Goal: Information Seeking & Learning: Compare options

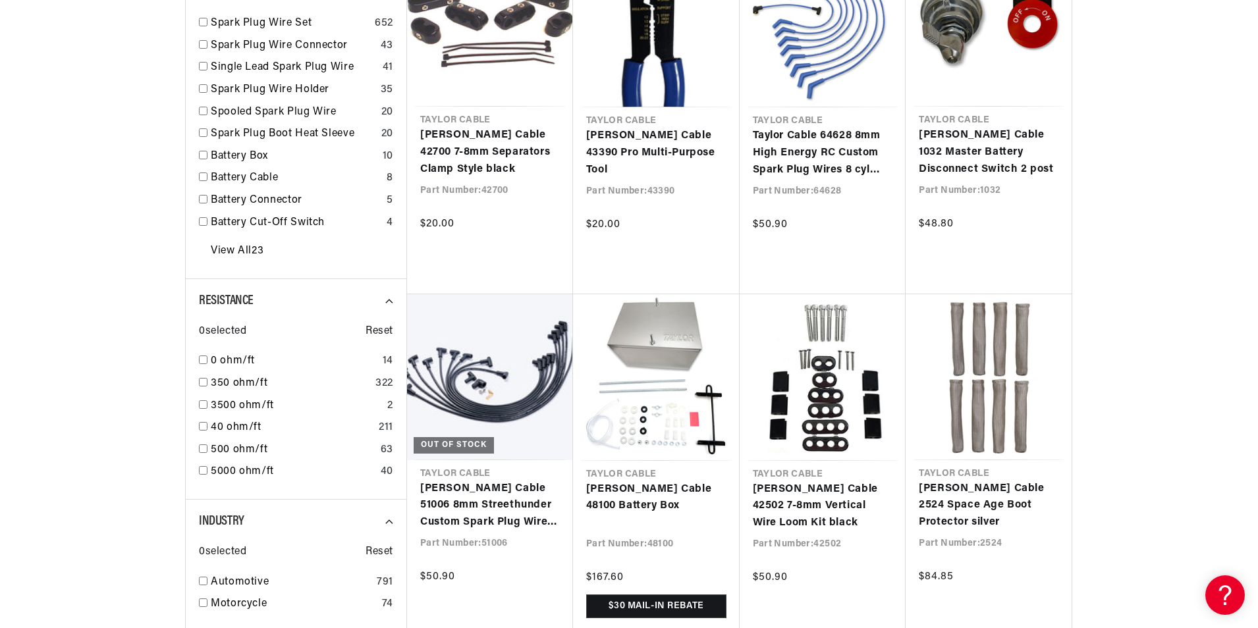
scroll to position [0, 823]
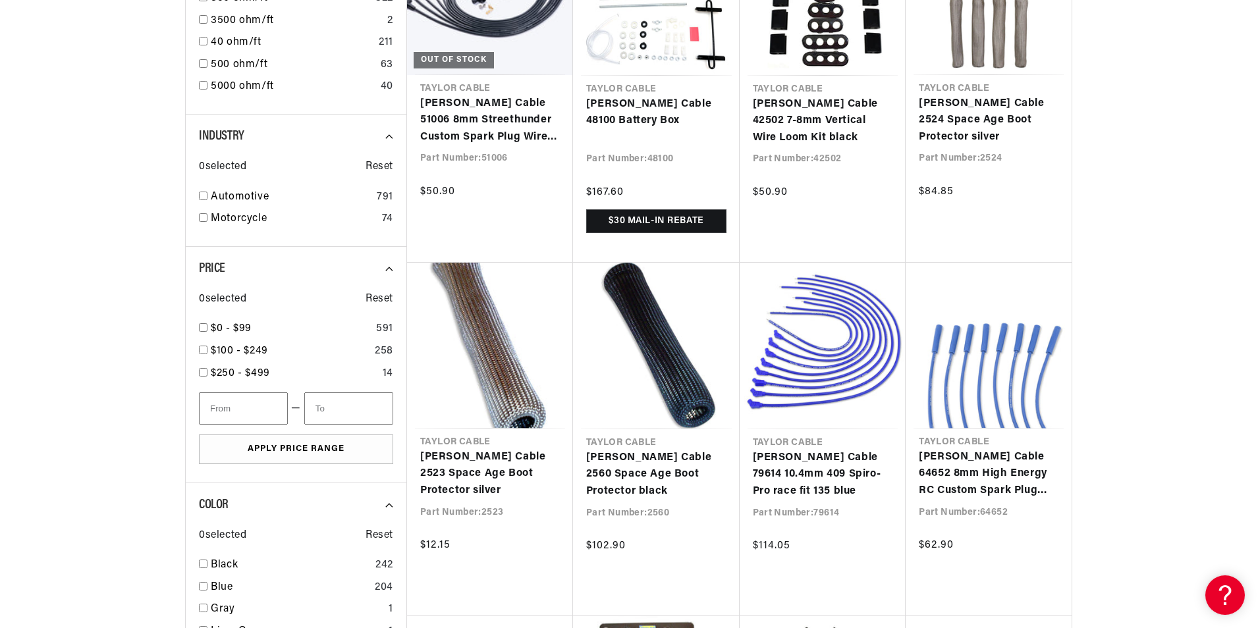
scroll to position [1120, 0]
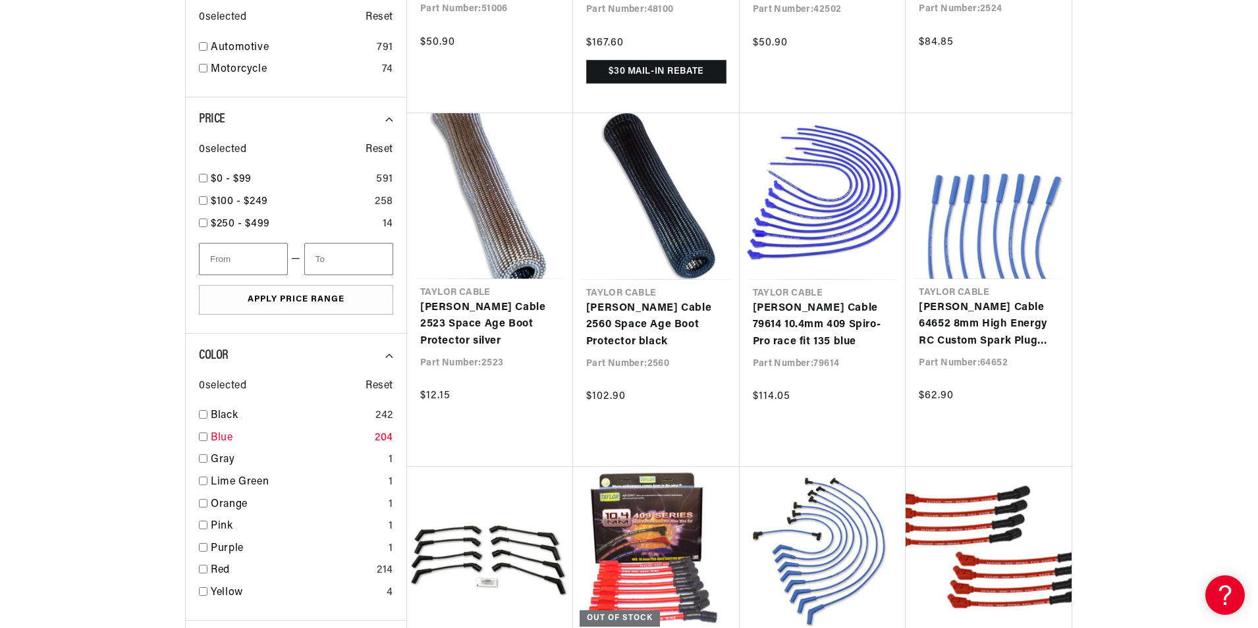
click at [202, 435] on input "checkbox" at bounding box center [203, 437] width 9 height 9
checkbox input "true"
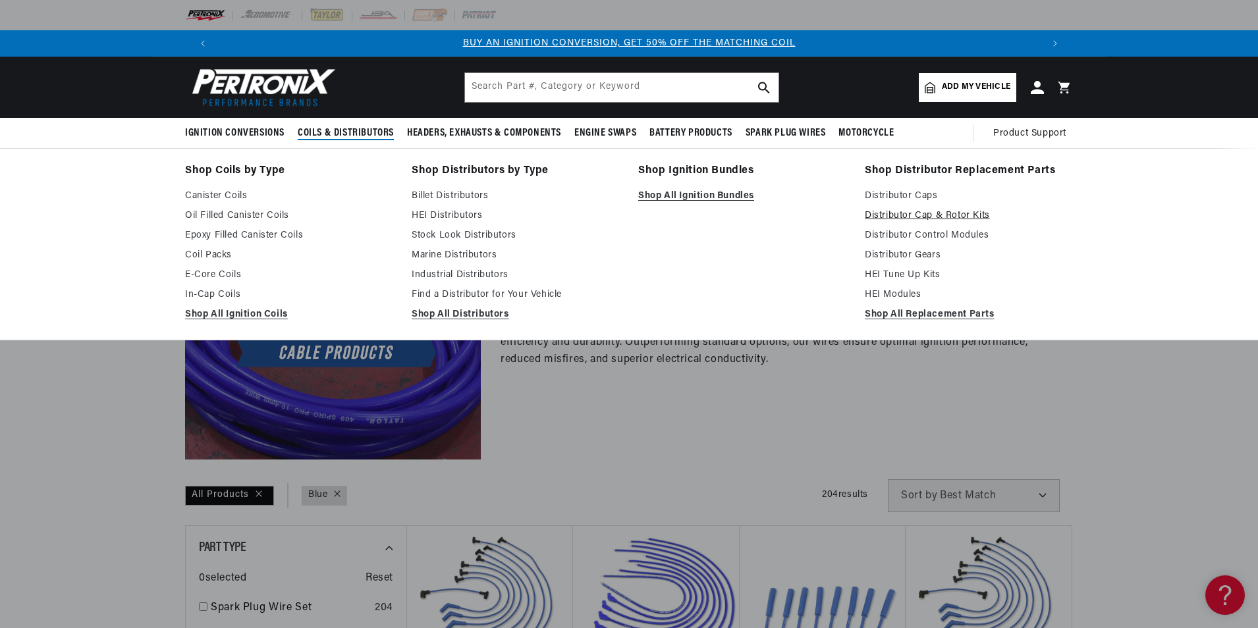
click at [987, 216] on link "Distributor Cap & Rotor Kits" at bounding box center [969, 216] width 208 height 16
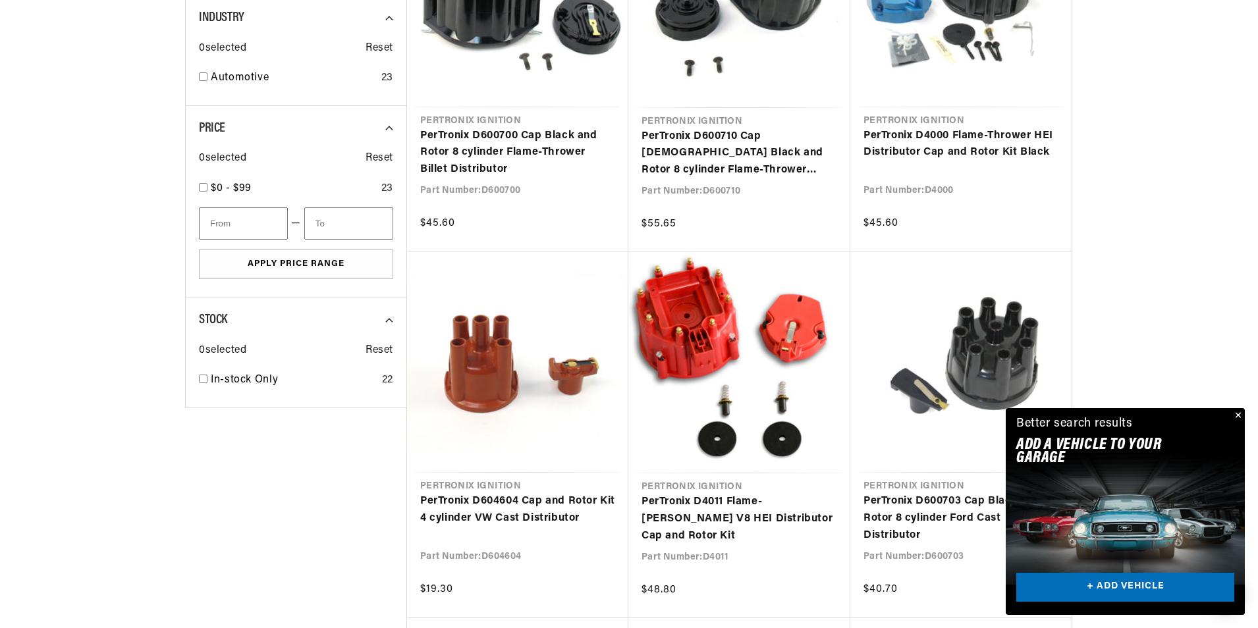
scroll to position [527, 0]
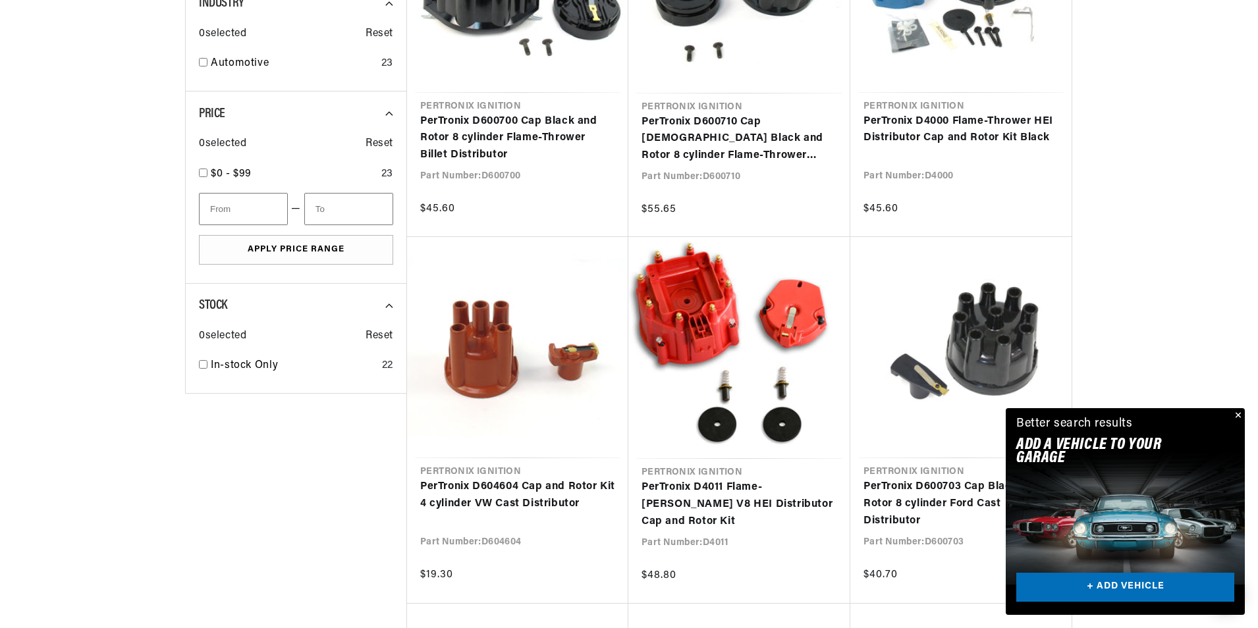
click at [1242, 412] on button "Close" at bounding box center [1237, 416] width 16 height 16
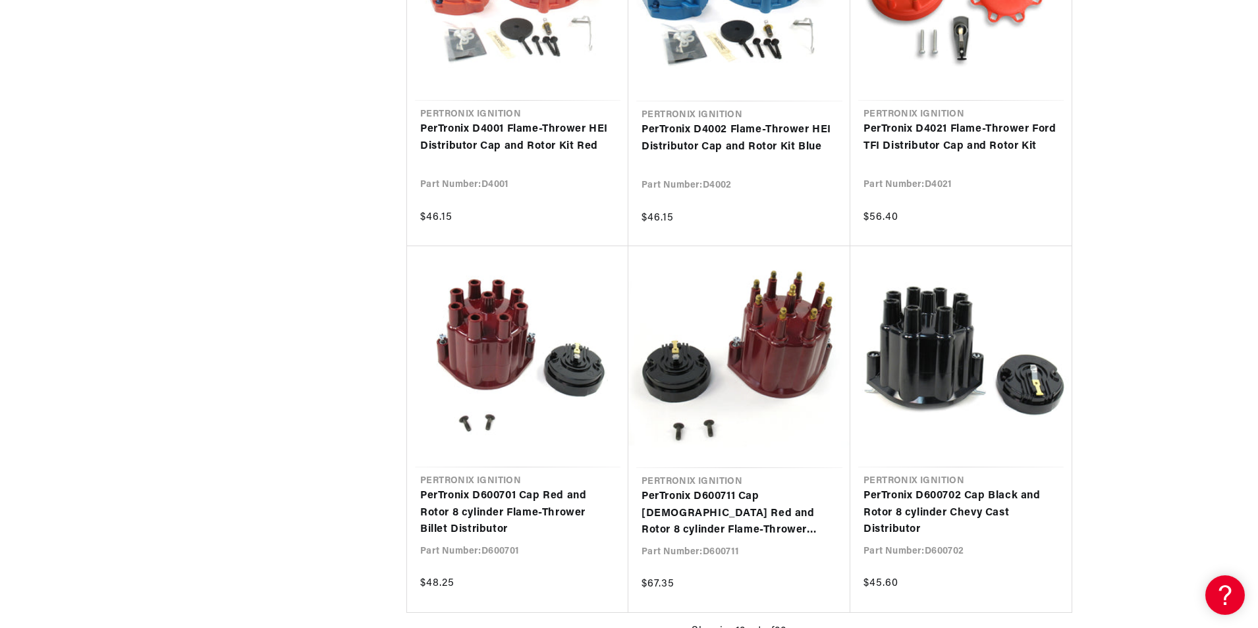
scroll to position [0, 0]
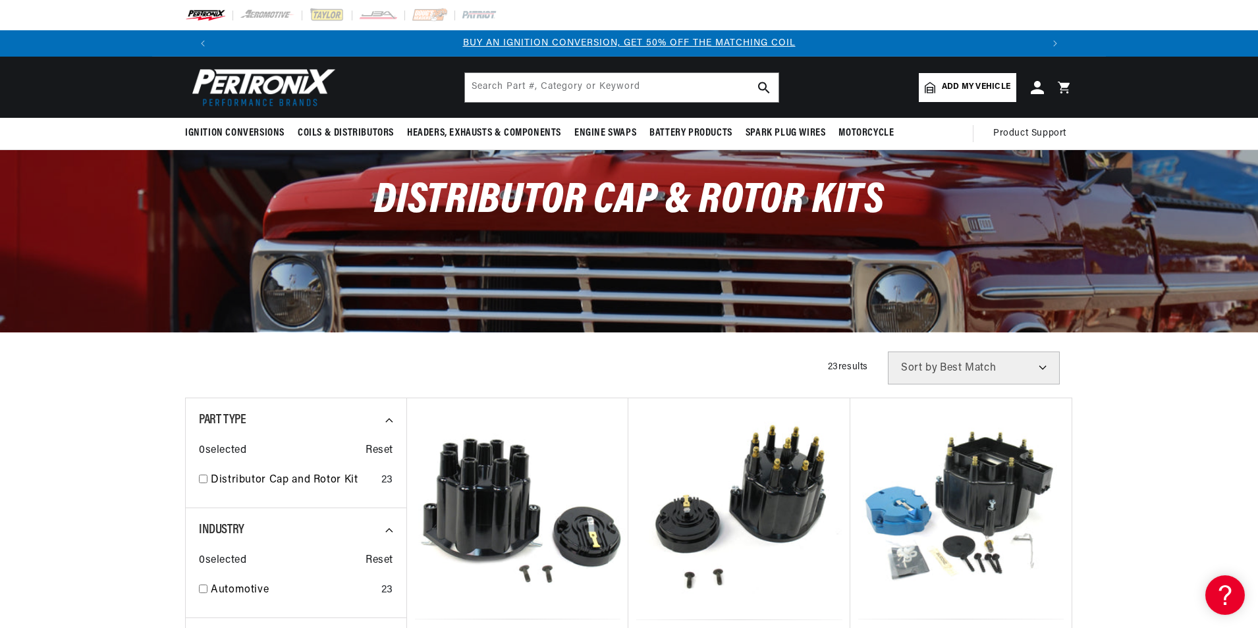
click at [941, 358] on select "Best Match Featured Name, A-Z Name, Z-A Price, Low to High Price, High to Low" at bounding box center [974, 368] width 172 height 33
click at [939, 362] on select "Best Match Featured Name, A-Z Name, Z-A Price, Low to High Price, High to Low" at bounding box center [974, 368] width 172 height 33
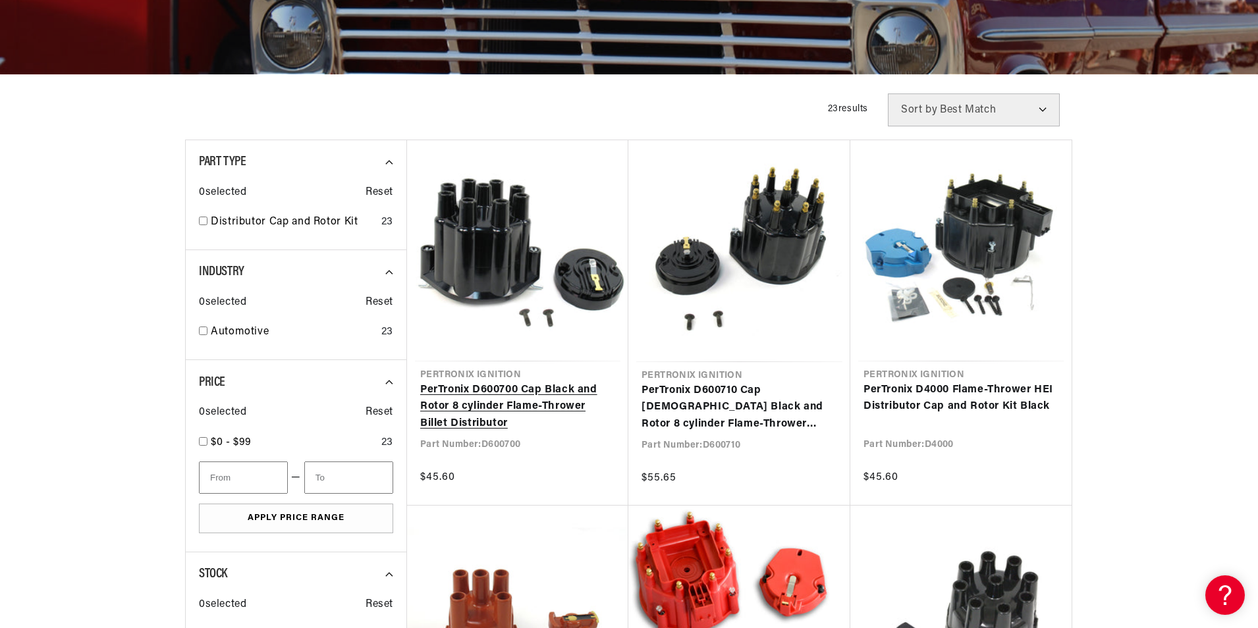
scroll to position [263, 0]
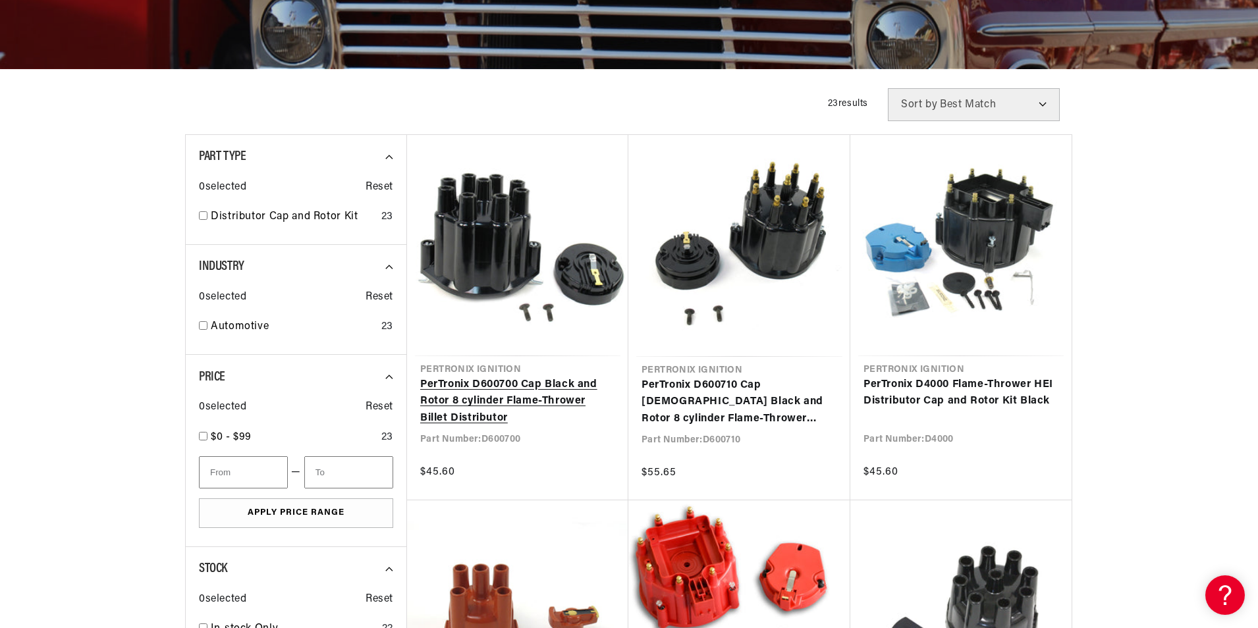
click at [485, 391] on link "PerTronix D600700 Cap Black and Rotor 8 cylinder Flame-Thrower Billet Distribut…" at bounding box center [517, 402] width 195 height 51
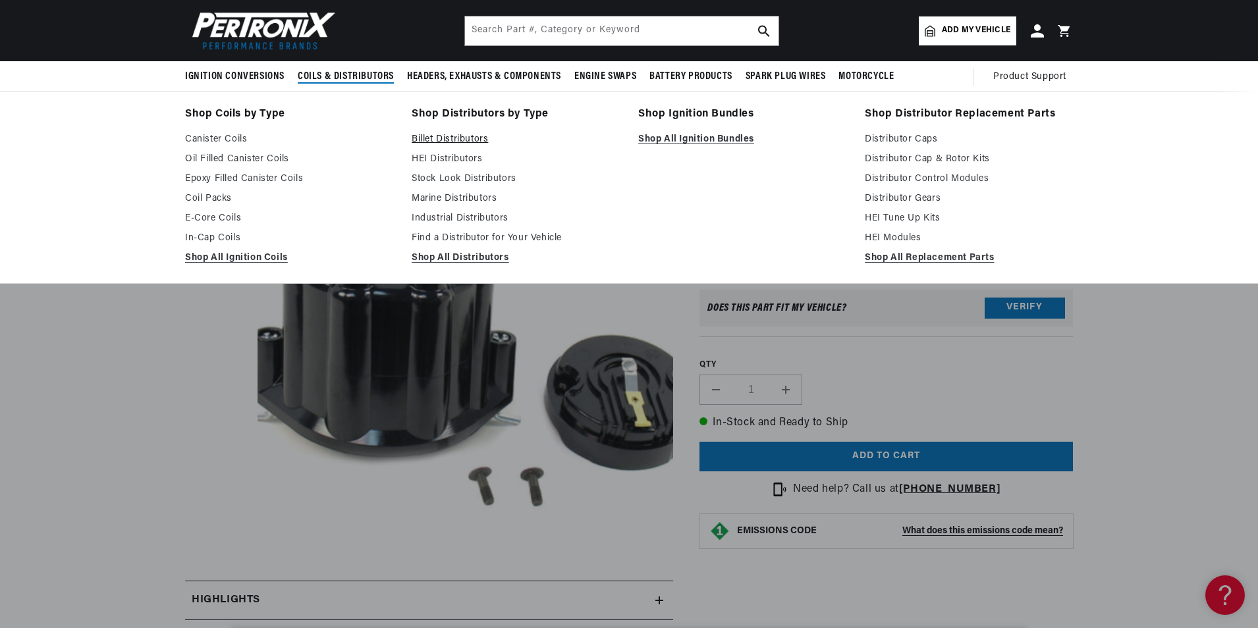
click at [464, 135] on link "Billet Distributors" at bounding box center [516, 140] width 208 height 16
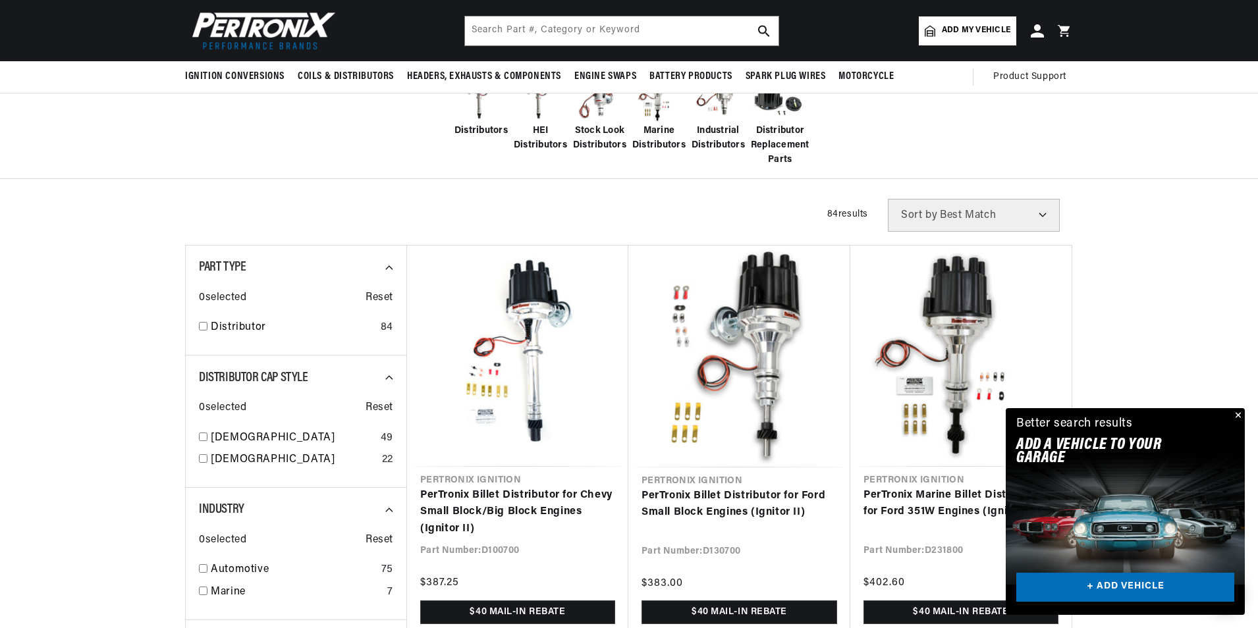
scroll to position [263, 0]
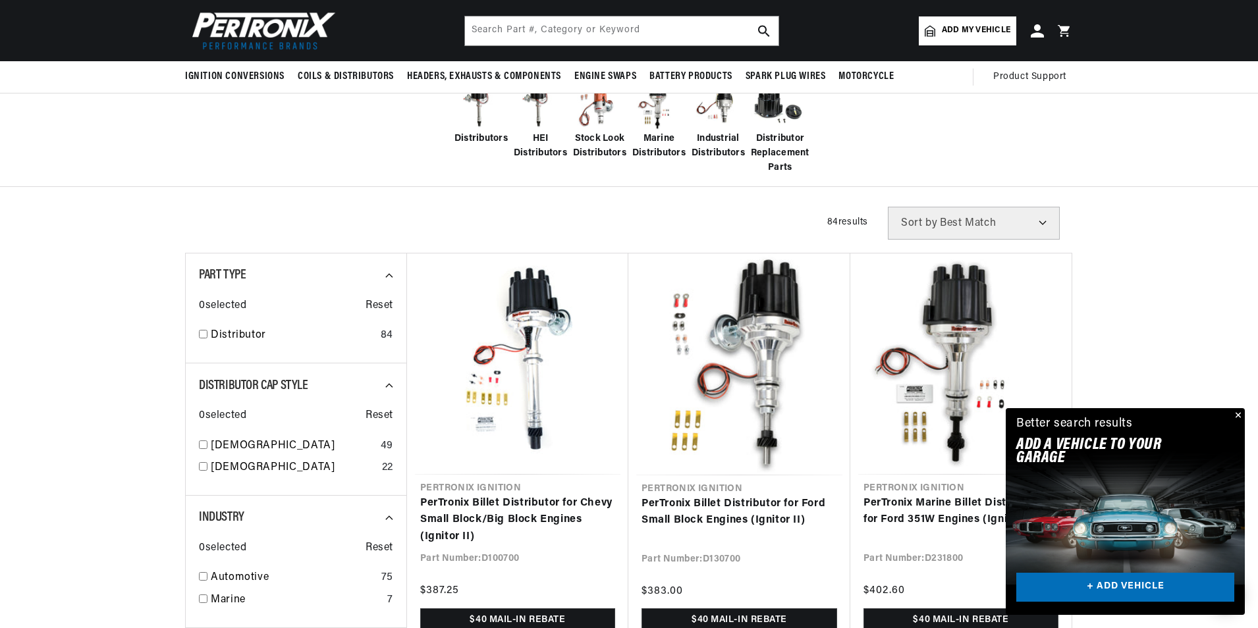
click at [1237, 415] on button "Close" at bounding box center [1237, 416] width 16 height 16
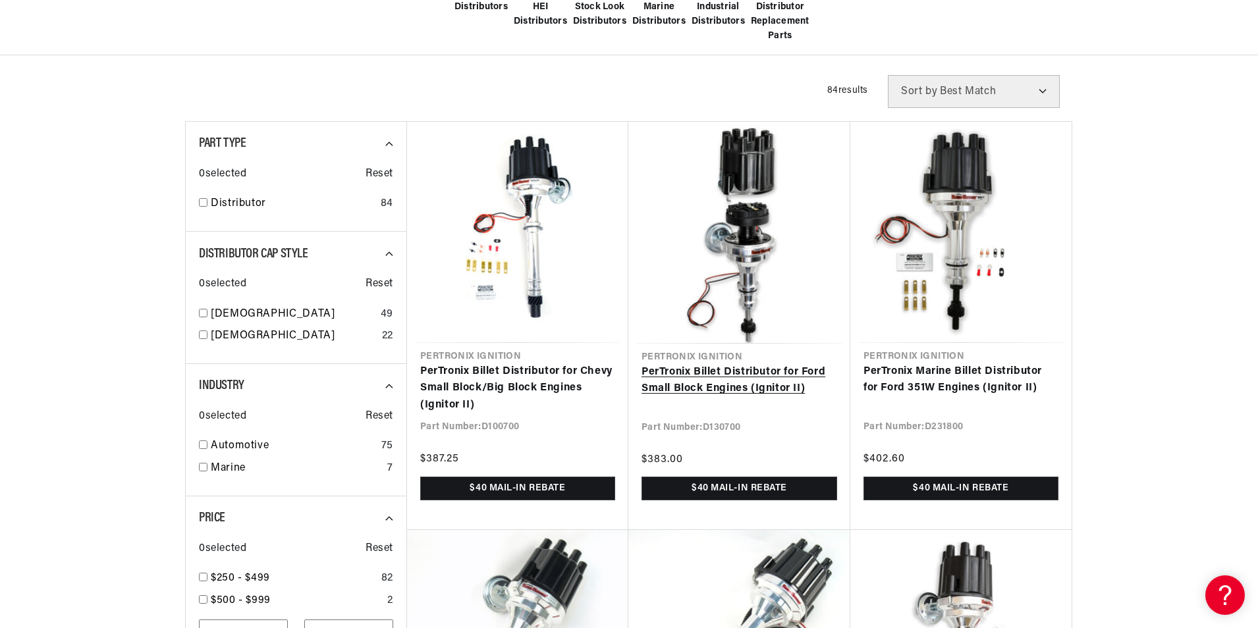
scroll to position [0, 0]
click at [705, 374] on link "PerTronix Billet Distributor for Ford Small Block Engines (Ignitor II)" at bounding box center [740, 381] width 196 height 34
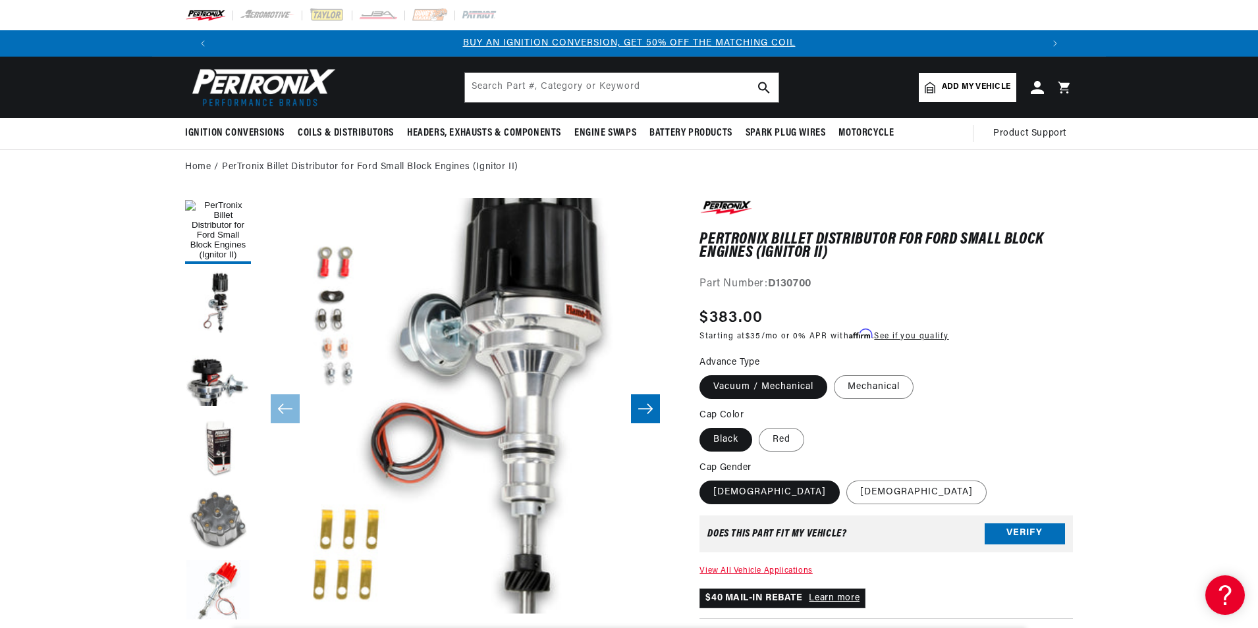
click at [223, 518] on button "Load image 5 in gallery view" at bounding box center [218, 521] width 66 height 66
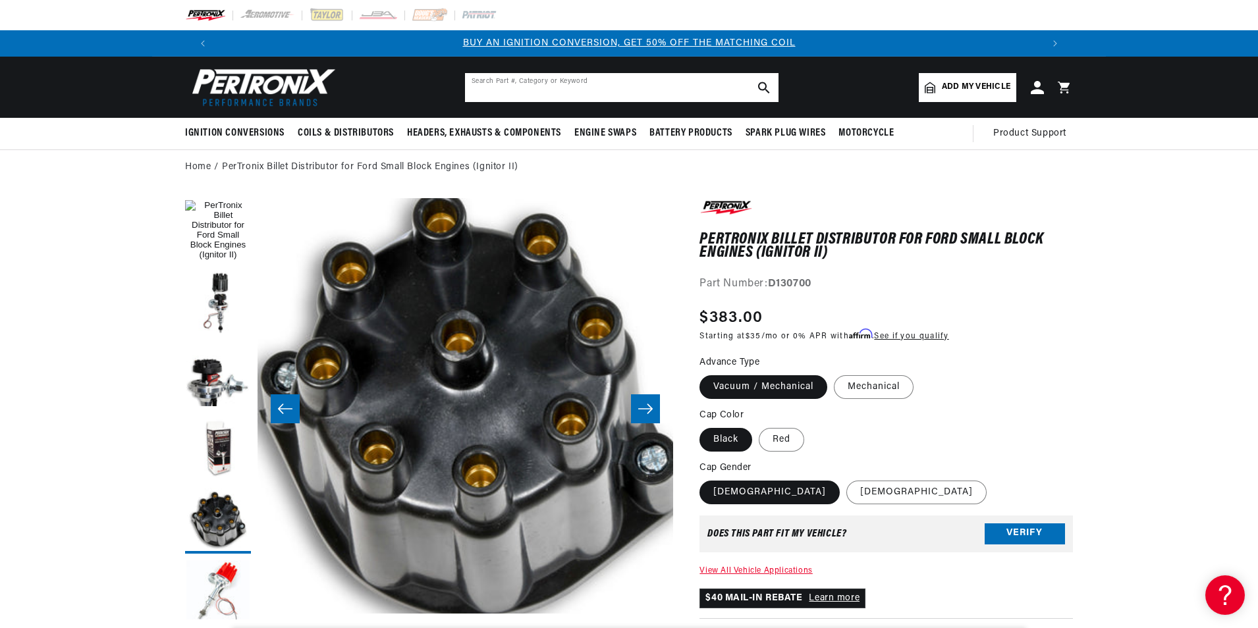
click at [516, 89] on input "text" at bounding box center [622, 87] width 314 height 29
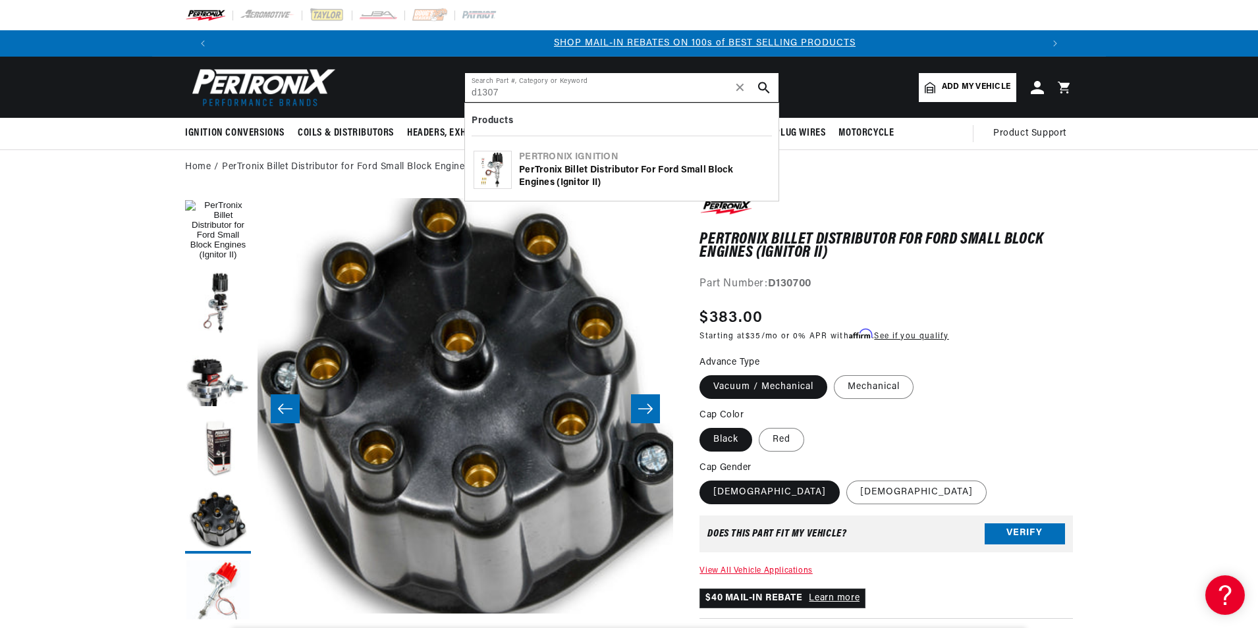
scroll to position [0, 823]
type input "d1307"
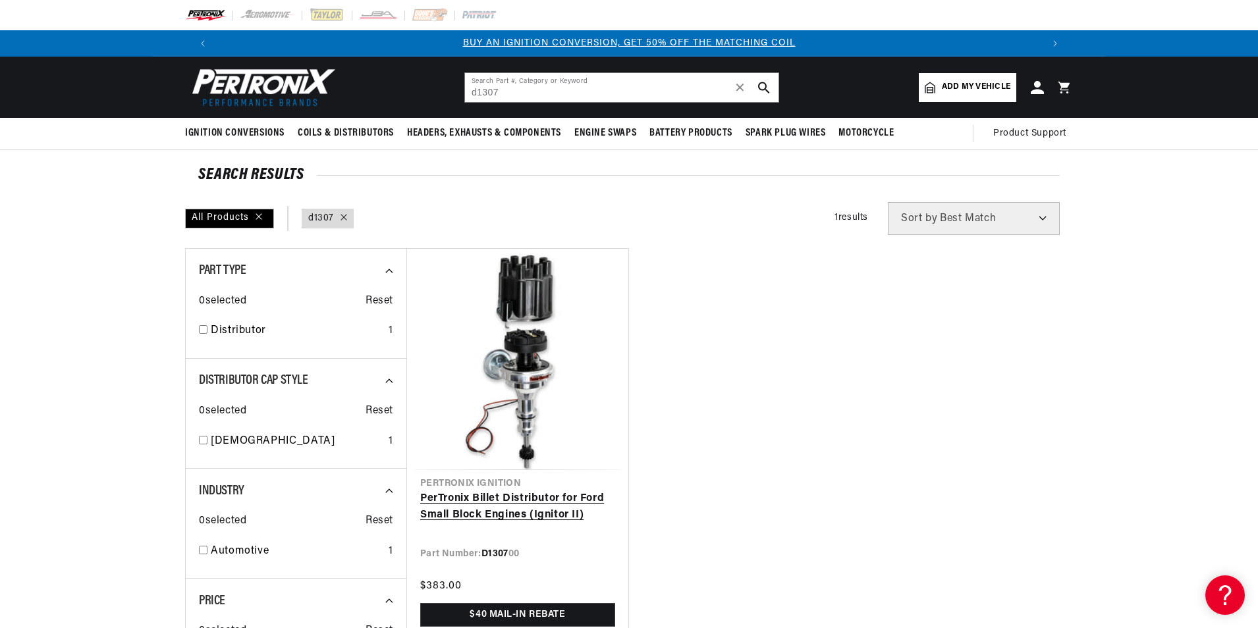
click at [484, 501] on link "PerTronix Billet Distributor for Ford Small Block Engines (Ignitor II)" at bounding box center [517, 508] width 195 height 34
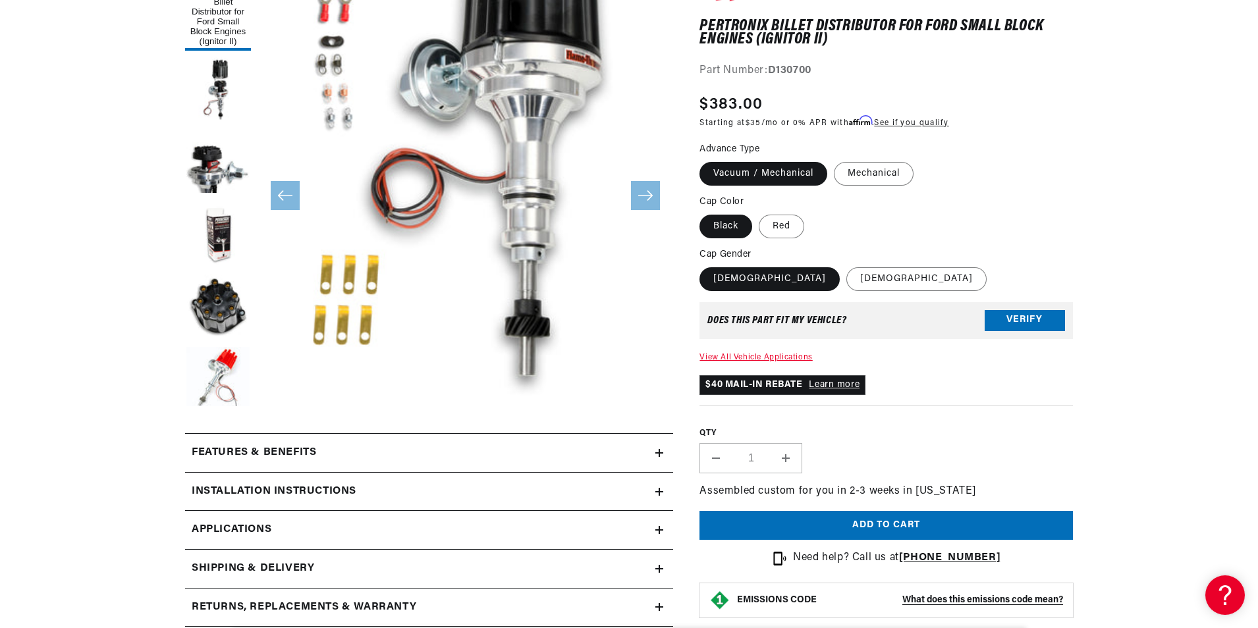
scroll to position [329, 0]
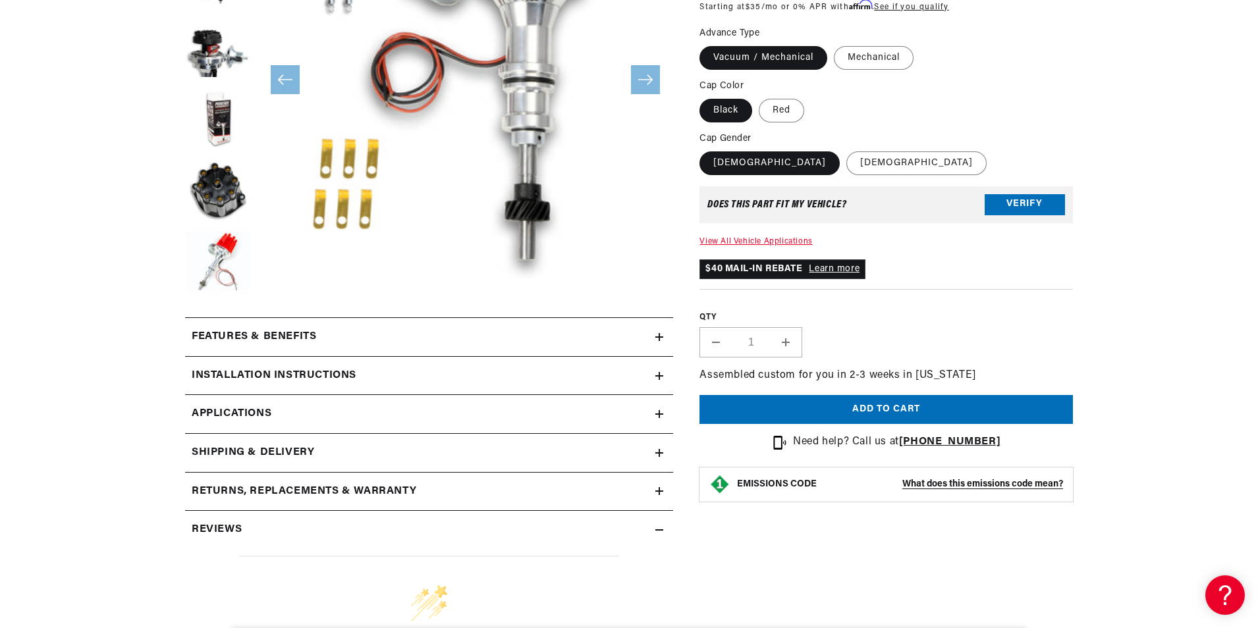
click at [303, 332] on h2 "Features & Benefits" at bounding box center [254, 337] width 124 height 17
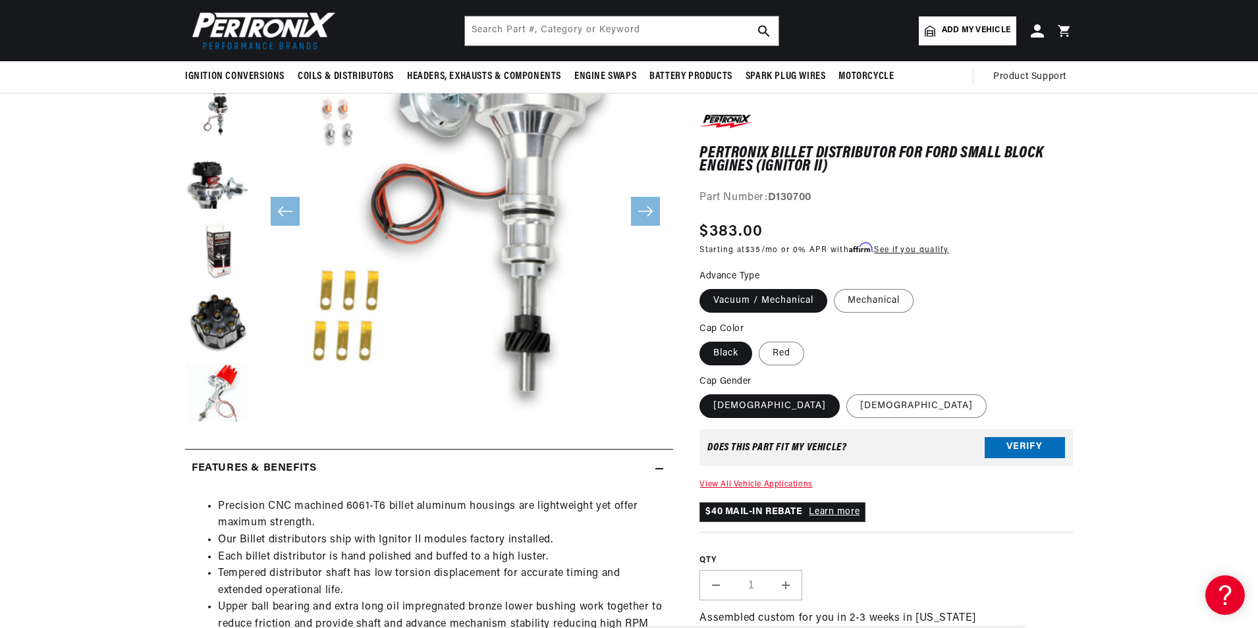
scroll to position [0, 0]
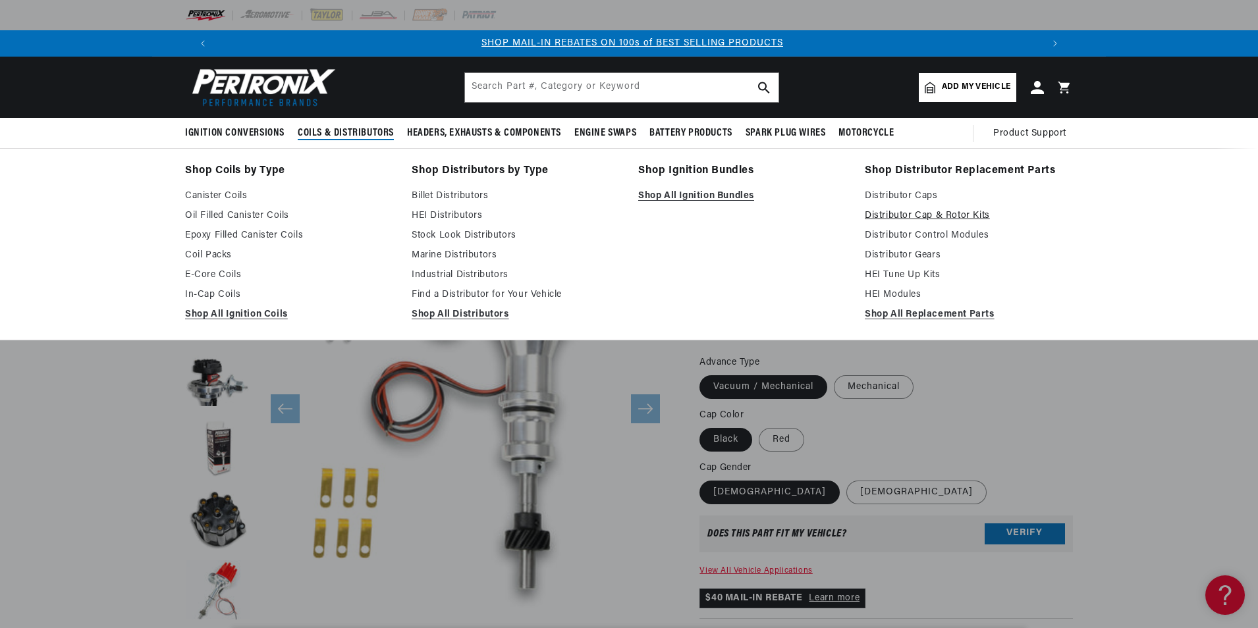
click at [939, 215] on link "Distributor Cap & Rotor Kits" at bounding box center [969, 216] width 208 height 16
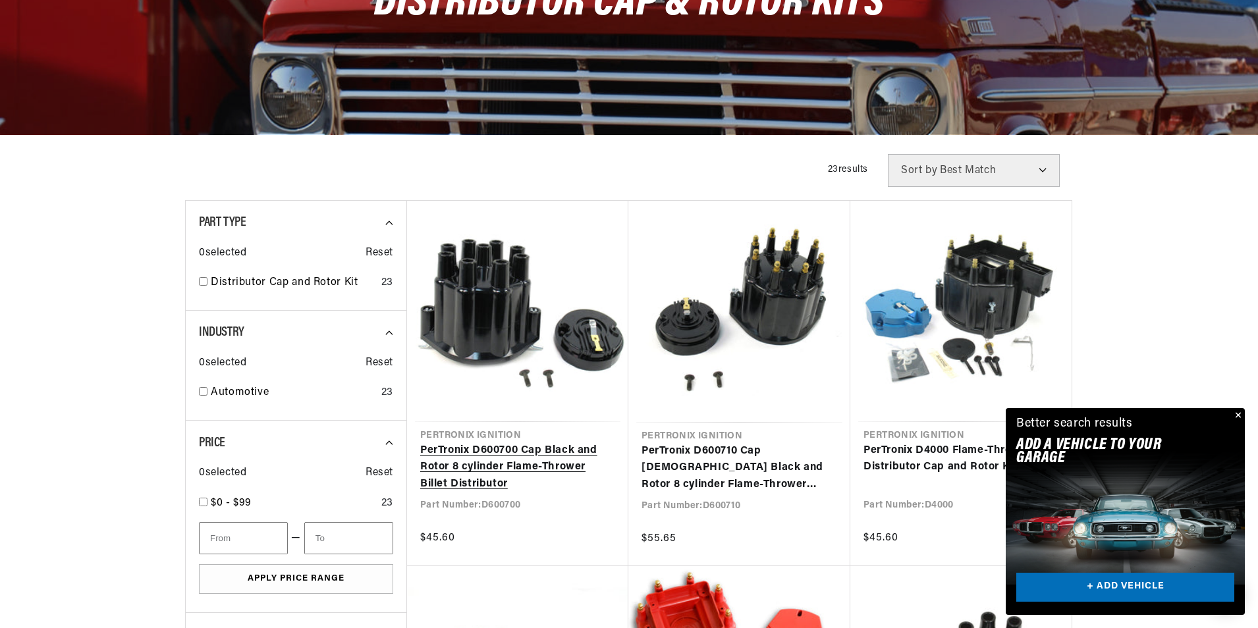
scroll to position [0, 1645]
click at [494, 466] on link "PerTronix D600700 Cap Black and Rotor 8 cylinder Flame-Thrower Billet Distribut…" at bounding box center [517, 468] width 195 height 51
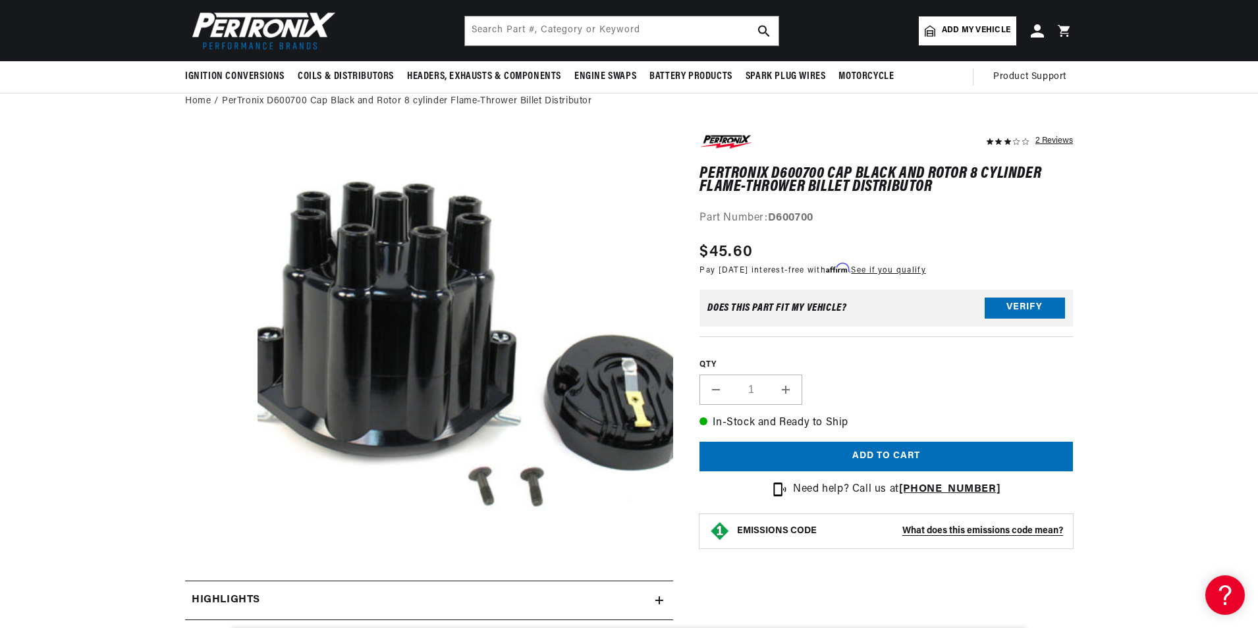
scroll to position [0, 823]
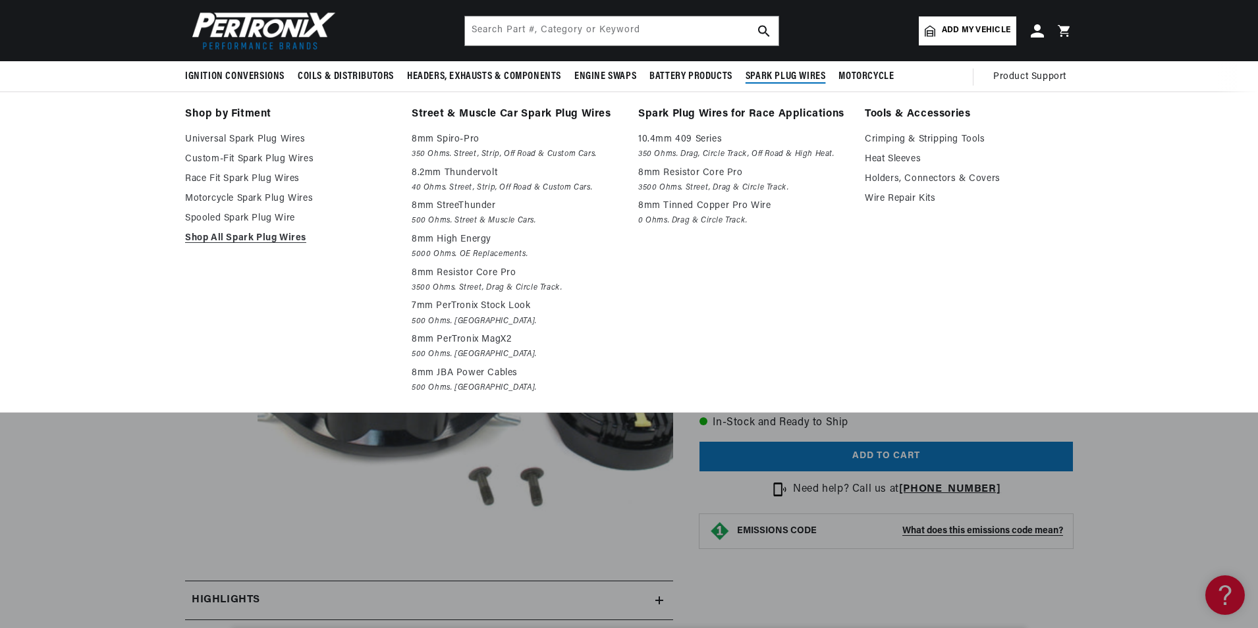
click at [802, 70] on span "Spark Plug Wires" at bounding box center [786, 77] width 80 height 14
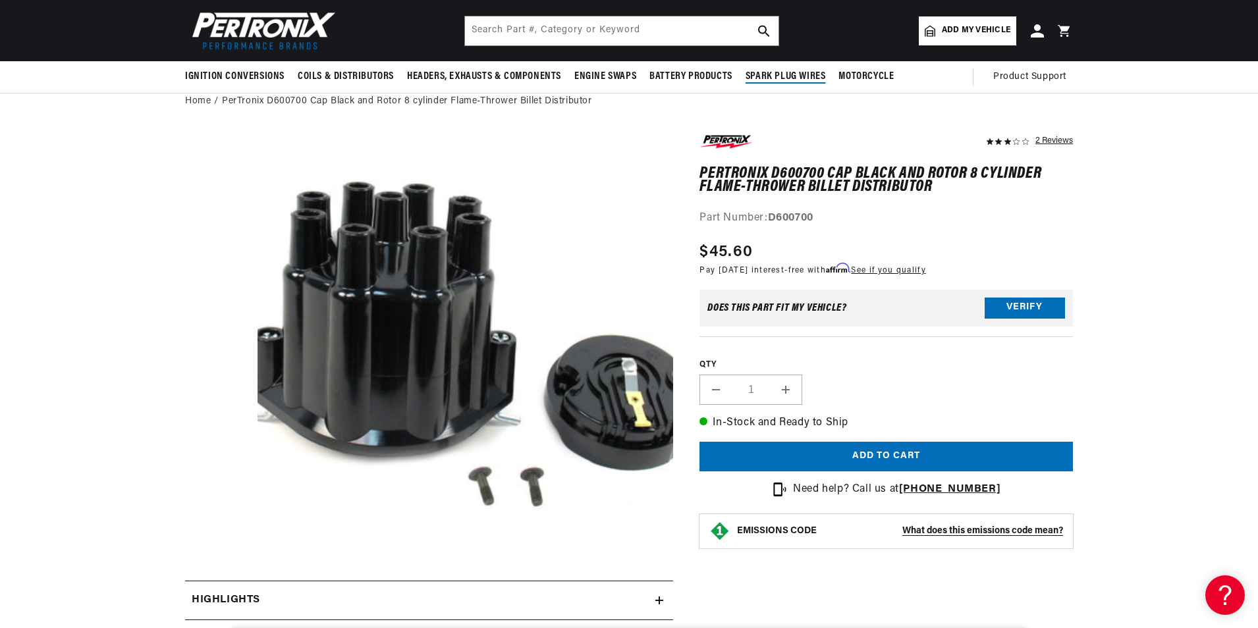
scroll to position [0, 1645]
click at [792, 75] on span "Spark Plug Wires" at bounding box center [786, 77] width 80 height 14
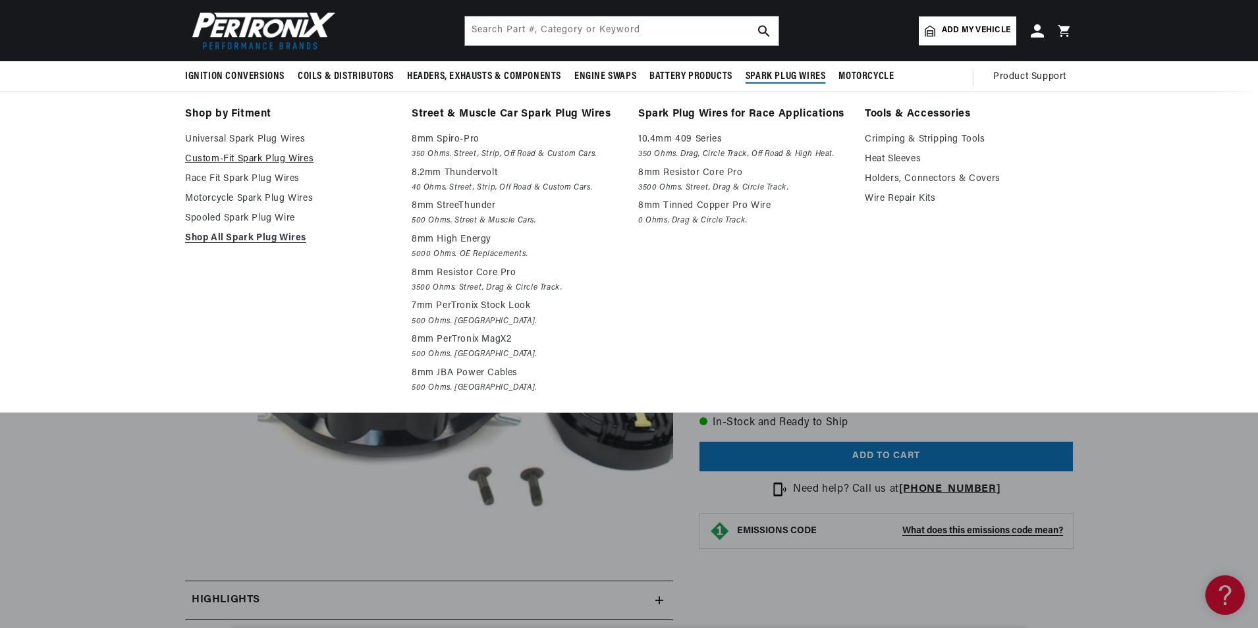
scroll to position [0, 0]
click at [290, 139] on link "Universal Spark Plug Wires" at bounding box center [289, 140] width 208 height 16
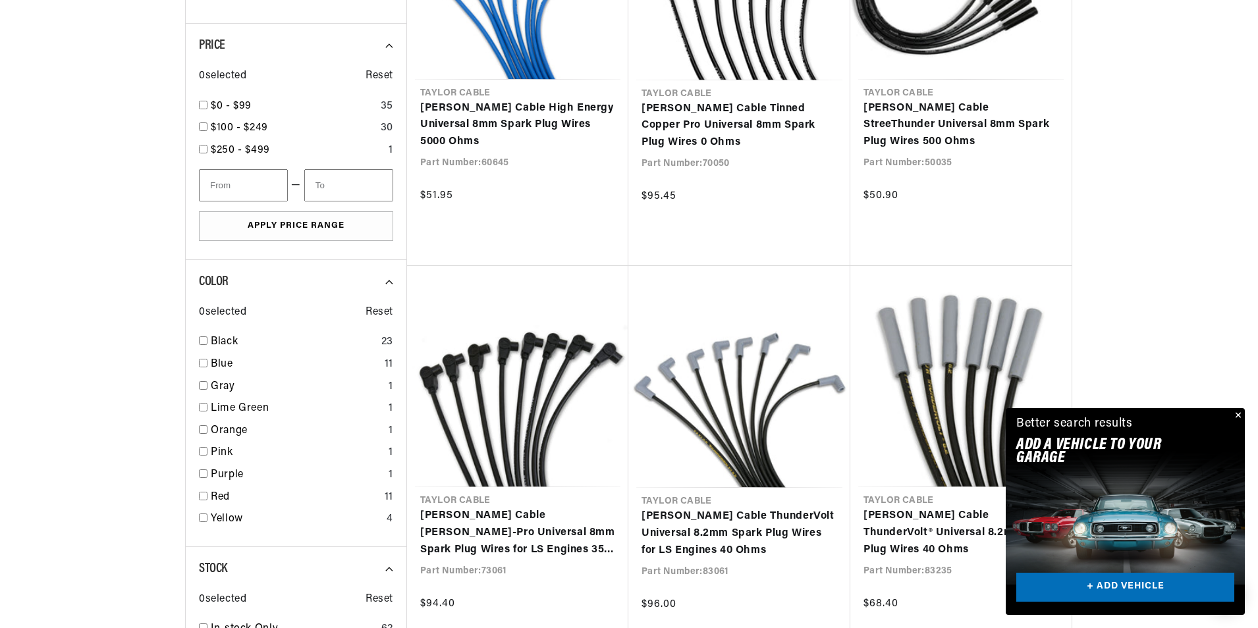
scroll to position [988, 0]
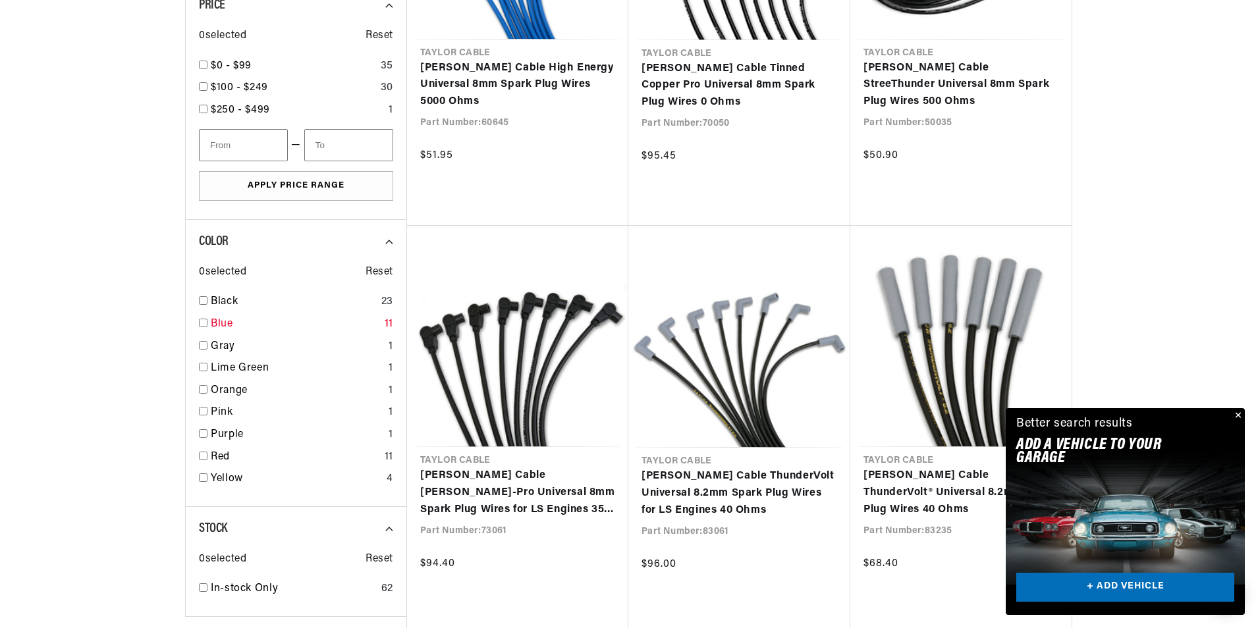
click at [202, 322] on input "checkbox" at bounding box center [203, 323] width 9 height 9
checkbox input "false"
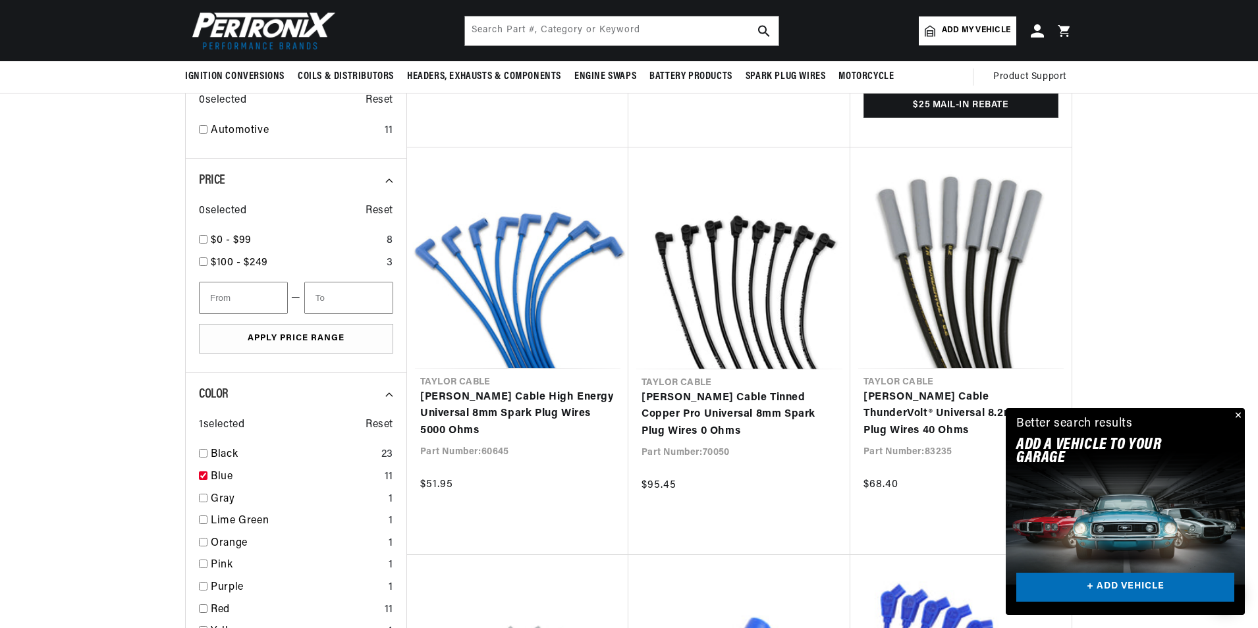
scroll to position [0, 1645]
click at [1238, 413] on button "Close" at bounding box center [1237, 416] width 16 height 16
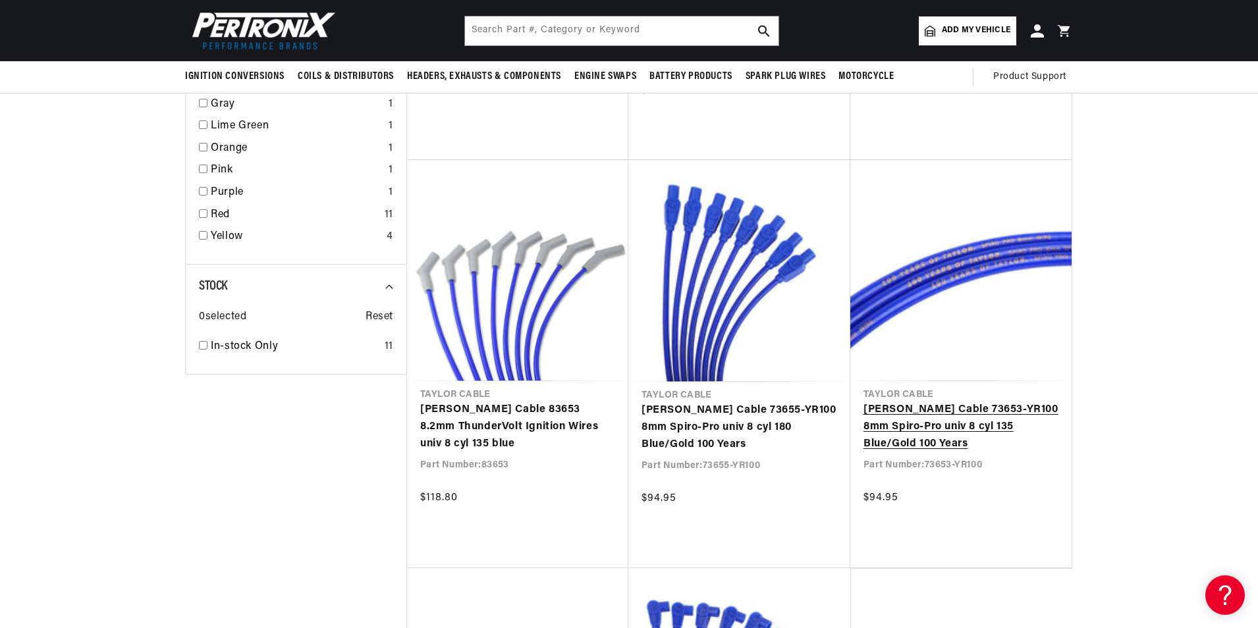
click at [942, 424] on link "Taylor Cable 73653-YR100 8mm Spiro-Pro univ 8 cyl 135 Blue/Gold 100 Years" at bounding box center [960, 427] width 195 height 51
